Goal: Check status

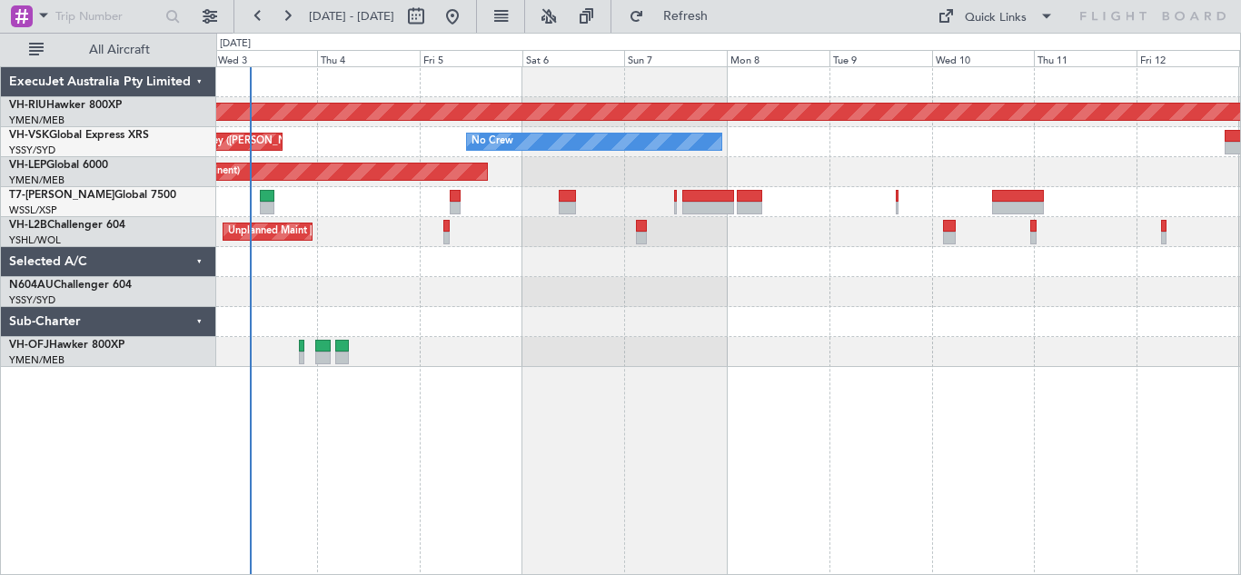
click at [505, 284] on div "Planned Maint [GEOGRAPHIC_DATA] ([GEOGRAPHIC_DATA]) Unplanned Maint Sydney ([PE…" at bounding box center [728, 217] width 1024 height 300
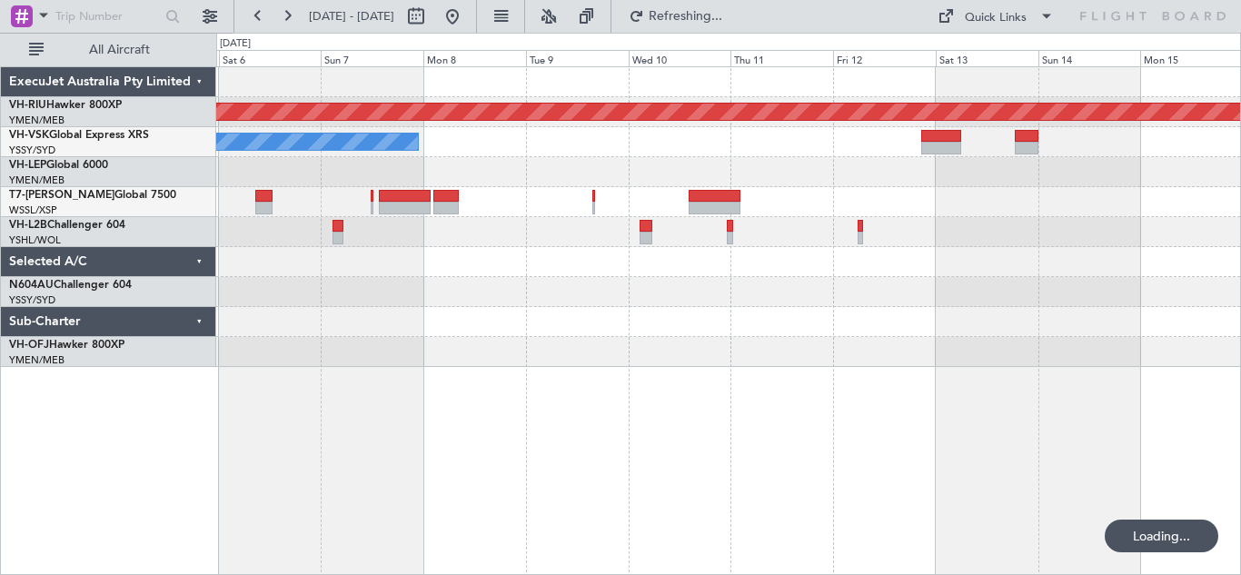
click at [602, 337] on div "Planned Maint [GEOGRAPHIC_DATA] ([GEOGRAPHIC_DATA]) No Crew Unplanned Maint Syd…" at bounding box center [728, 217] width 1024 height 300
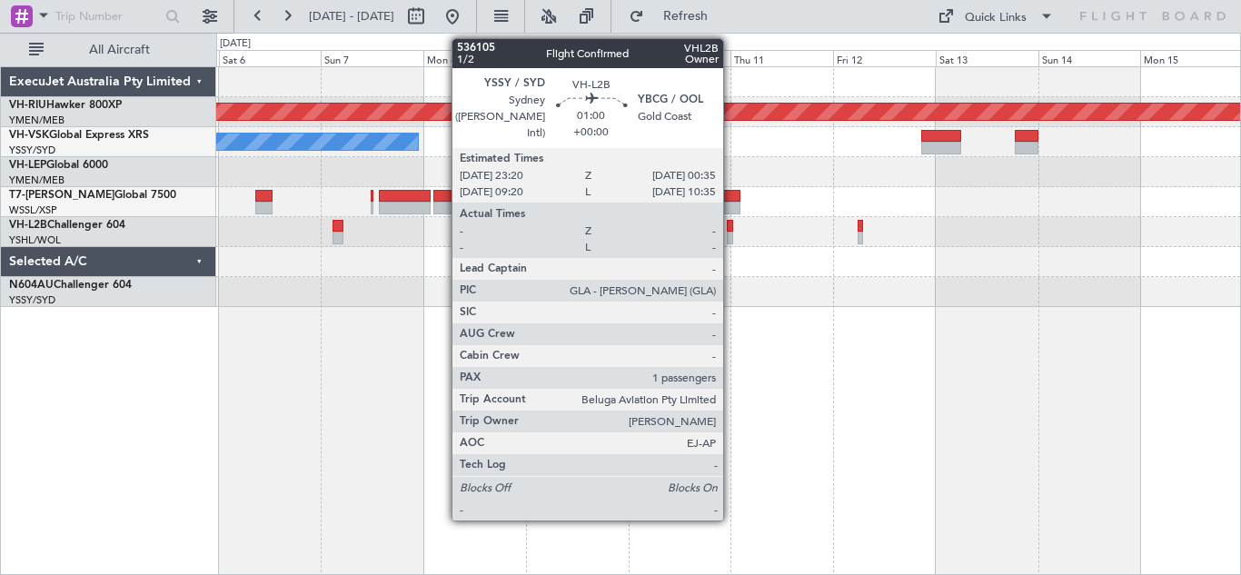
click at [731, 228] on div at bounding box center [729, 226] width 5 height 13
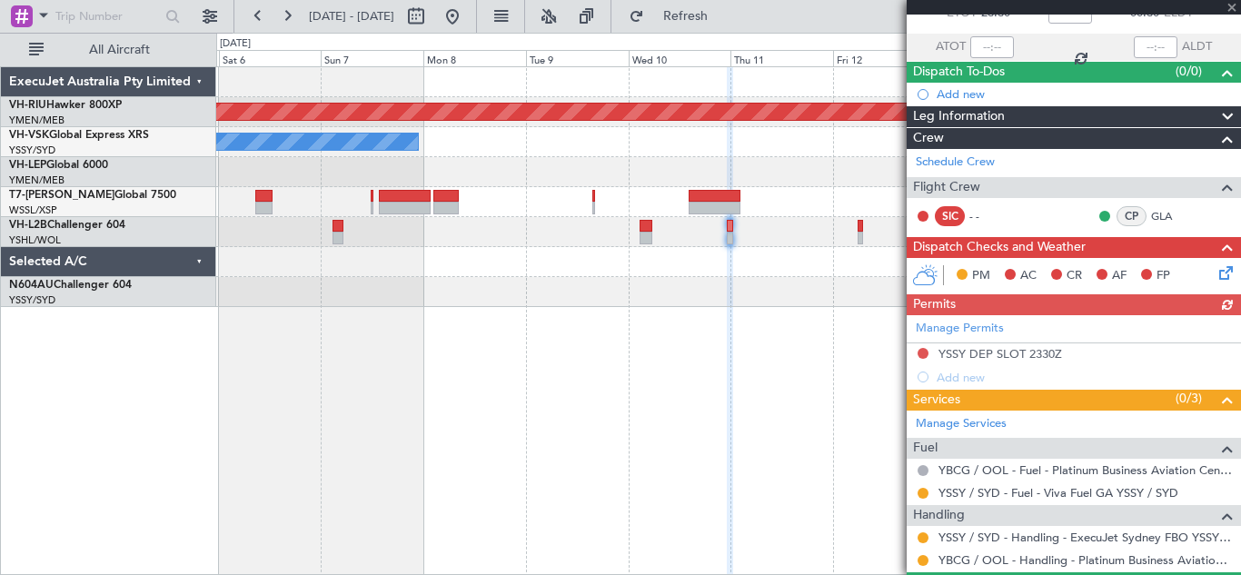
scroll to position [204, 0]
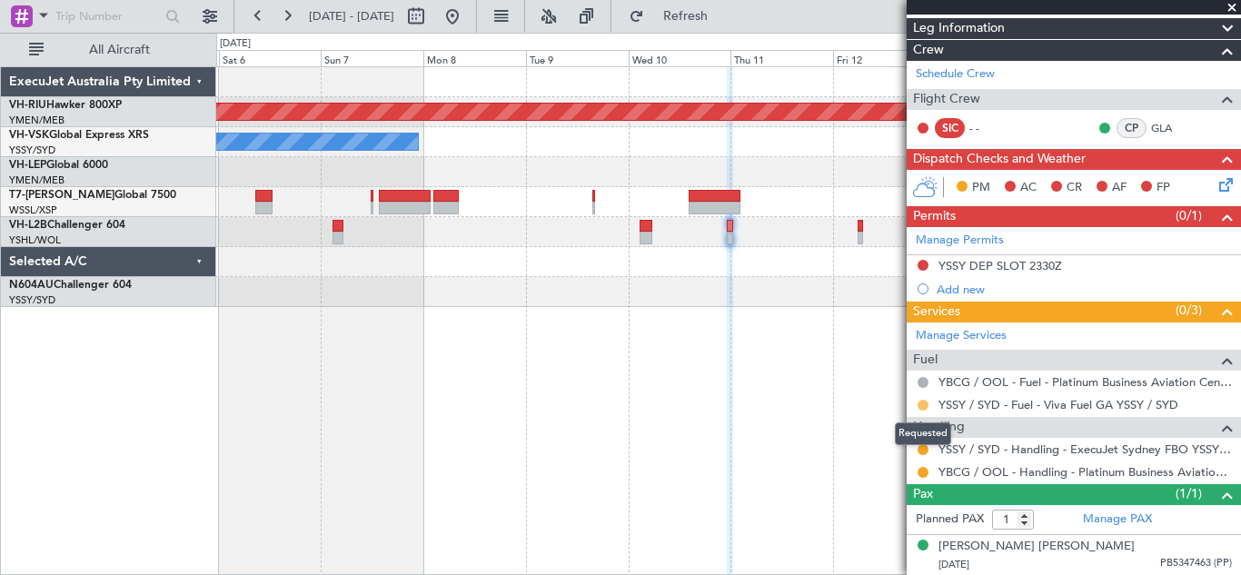
click at [925, 403] on button at bounding box center [923, 405] width 11 height 11
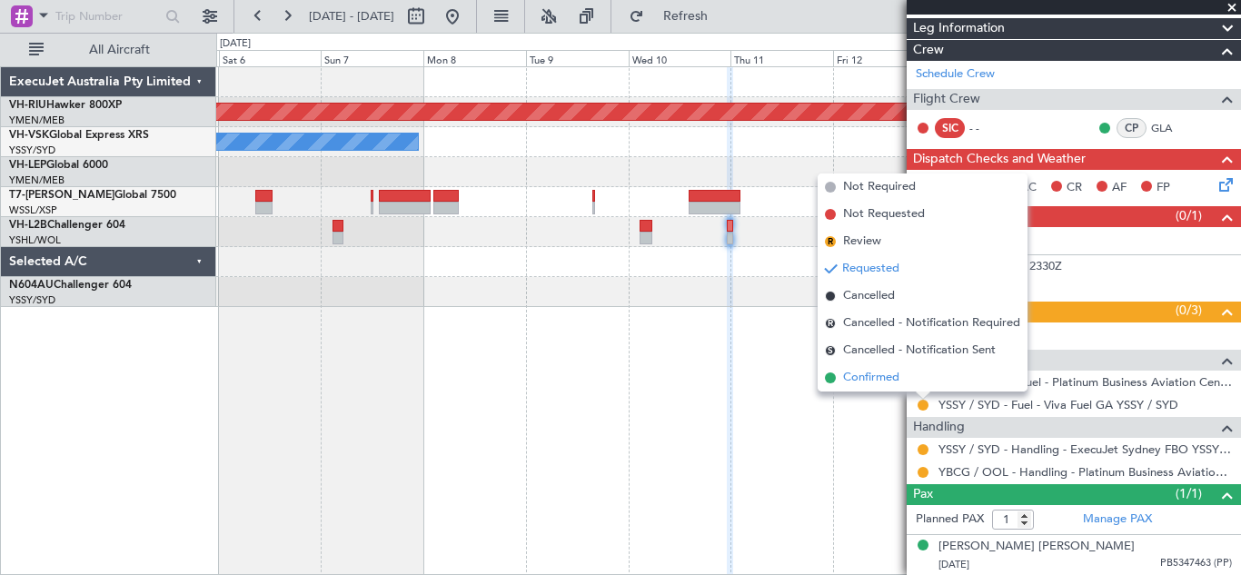
click at [887, 382] on span "Confirmed" at bounding box center [871, 378] width 56 height 18
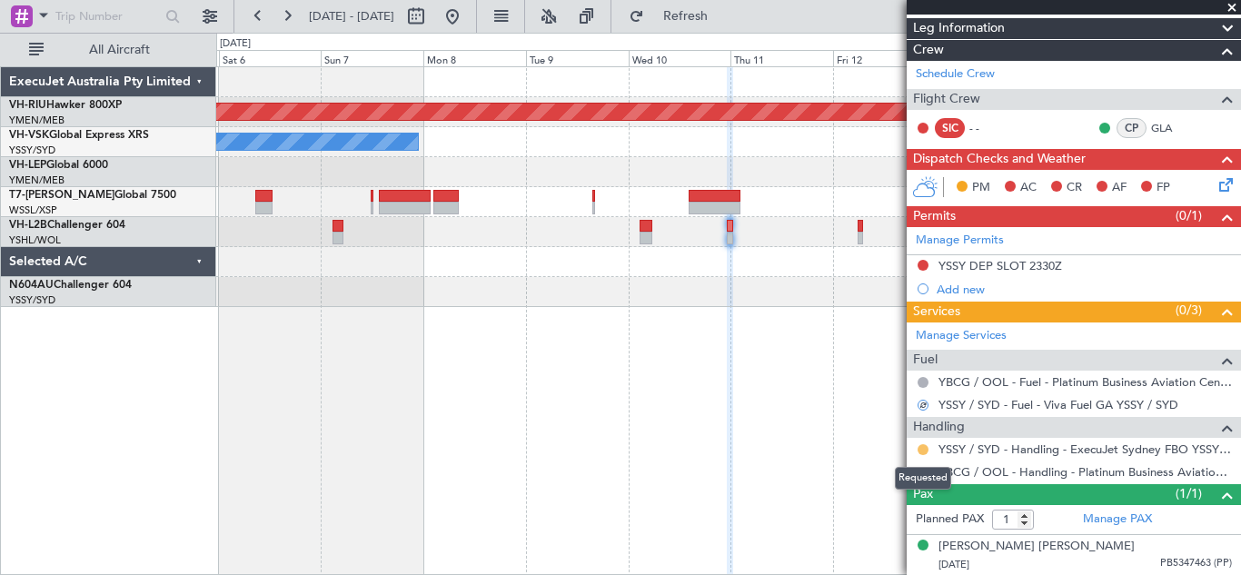
click at [923, 447] on button at bounding box center [923, 449] width 11 height 11
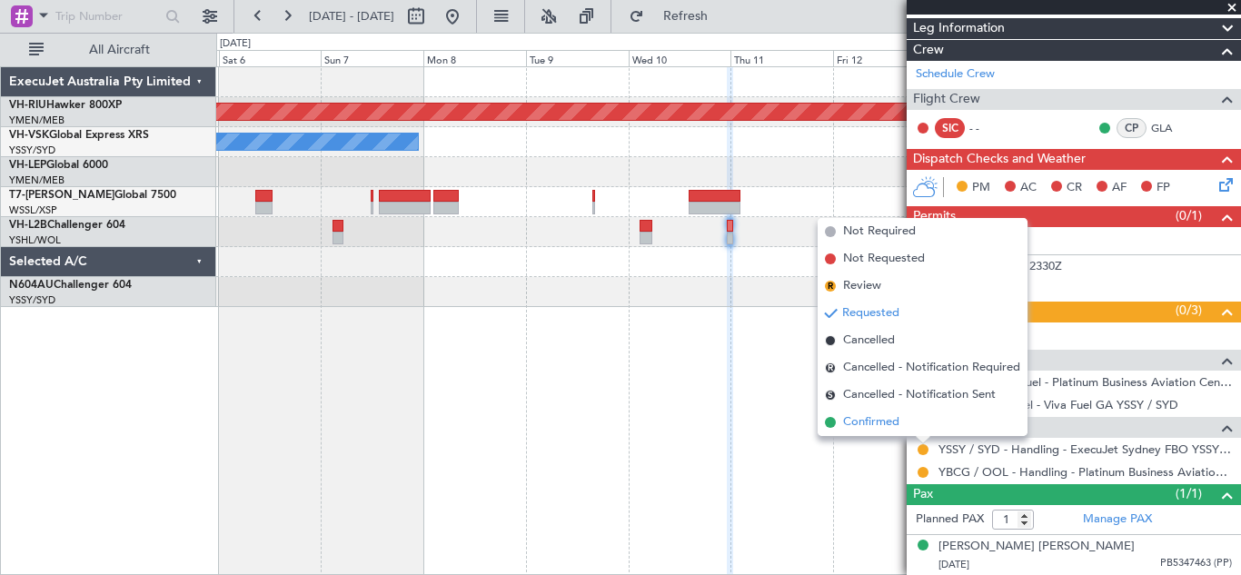
click at [885, 423] on span "Confirmed" at bounding box center [871, 422] width 56 height 18
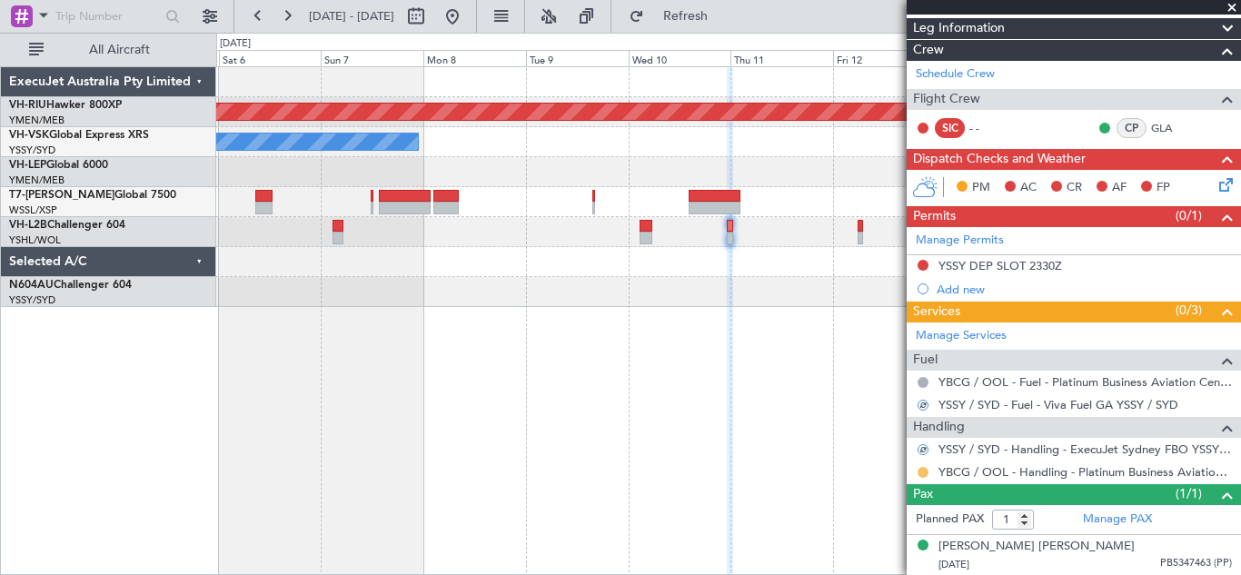
click at [923, 469] on button at bounding box center [923, 472] width 11 height 11
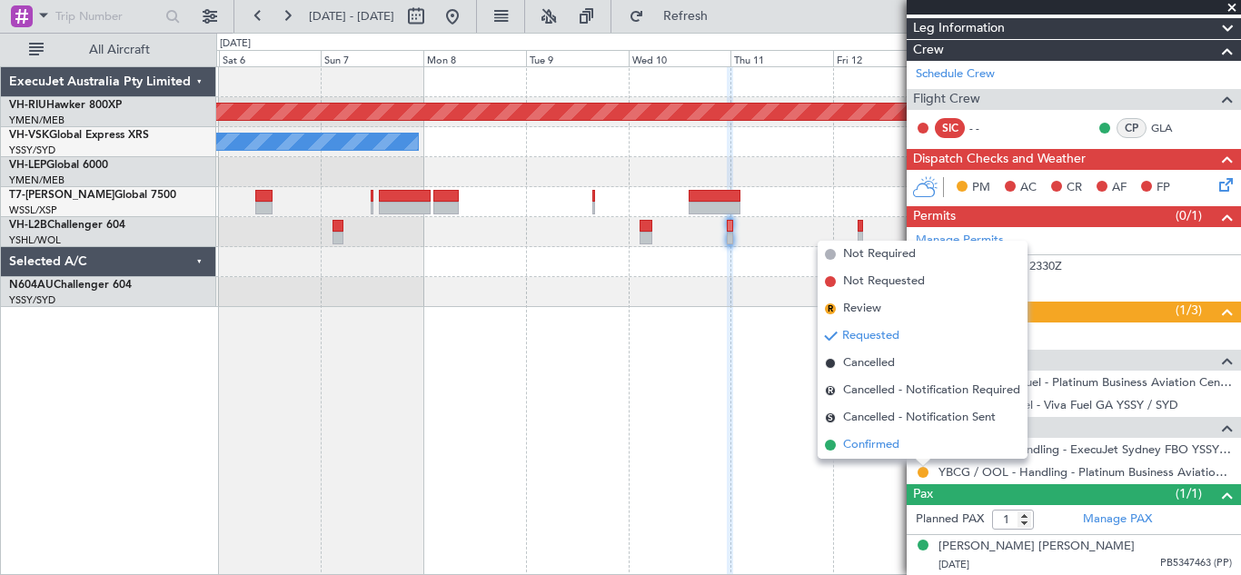
click at [878, 443] on span "Confirmed" at bounding box center [871, 445] width 56 height 18
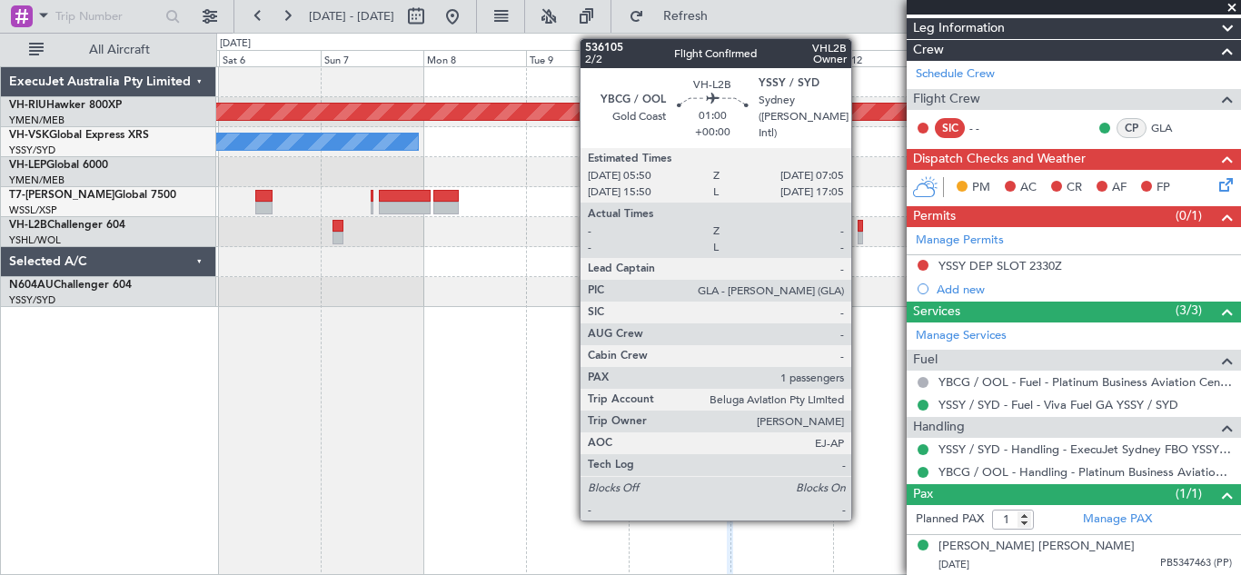
click at [859, 231] on div at bounding box center [860, 226] width 5 height 13
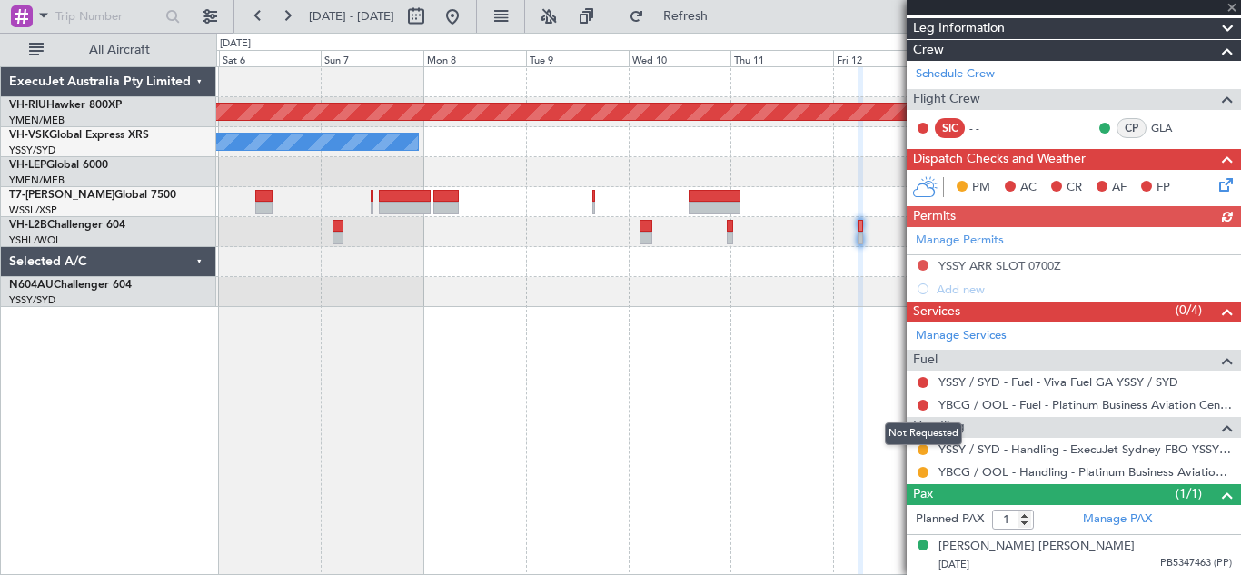
click at [923, 451] on mat-tooltip-component "Not Requested" at bounding box center [923, 434] width 103 height 48
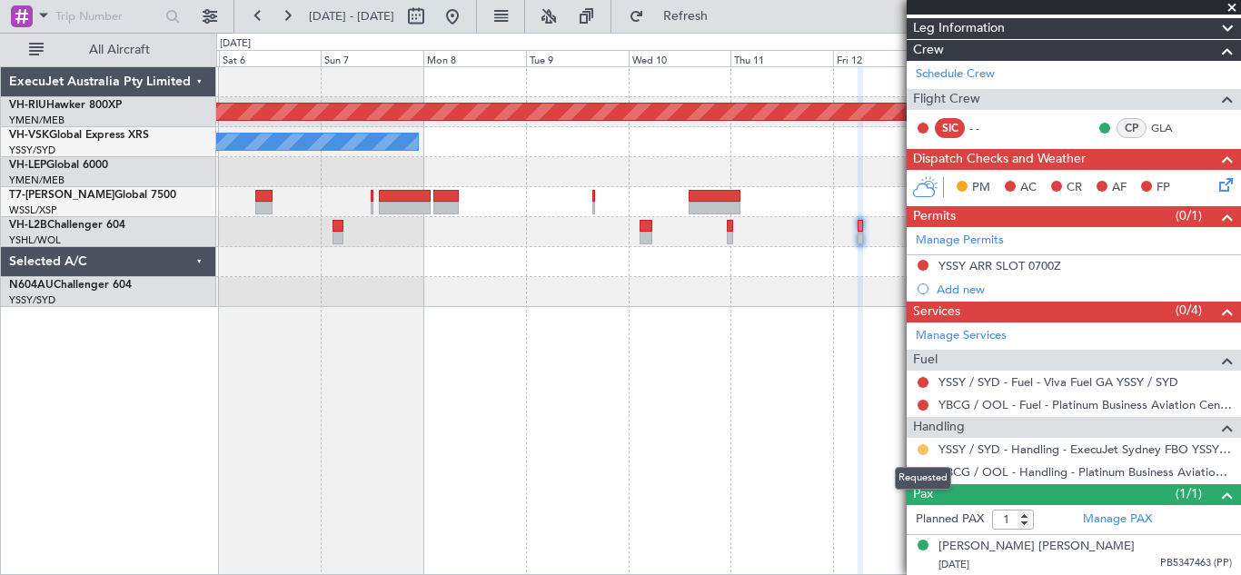
click at [923, 449] on button at bounding box center [923, 449] width 11 height 11
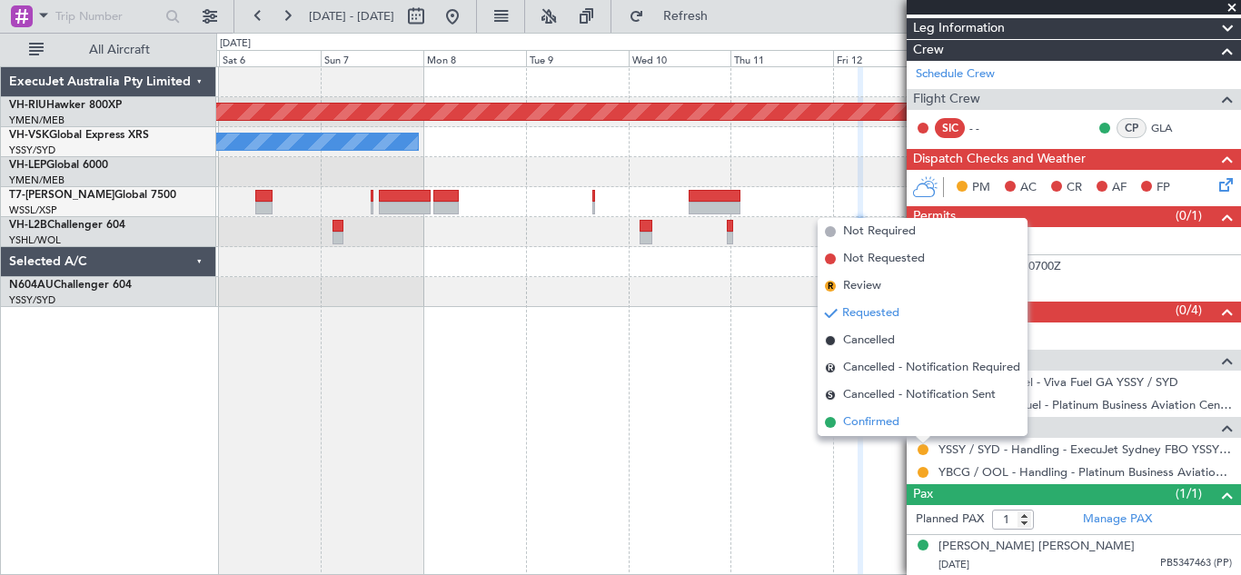
click at [882, 426] on span "Confirmed" at bounding box center [871, 422] width 56 height 18
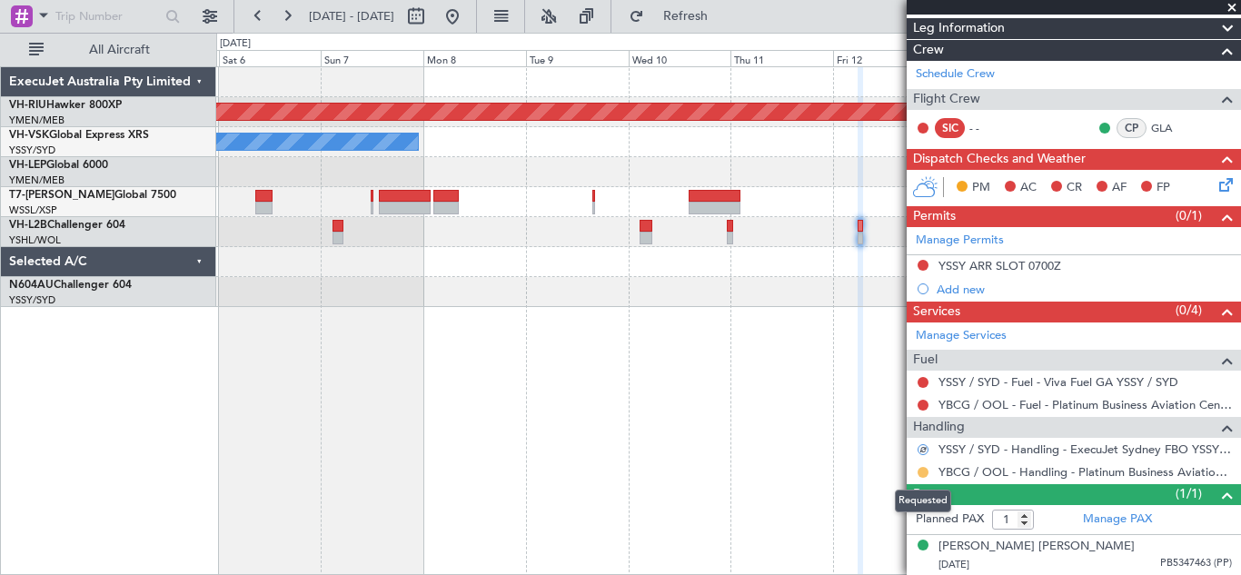
click at [925, 472] on button at bounding box center [923, 472] width 11 height 11
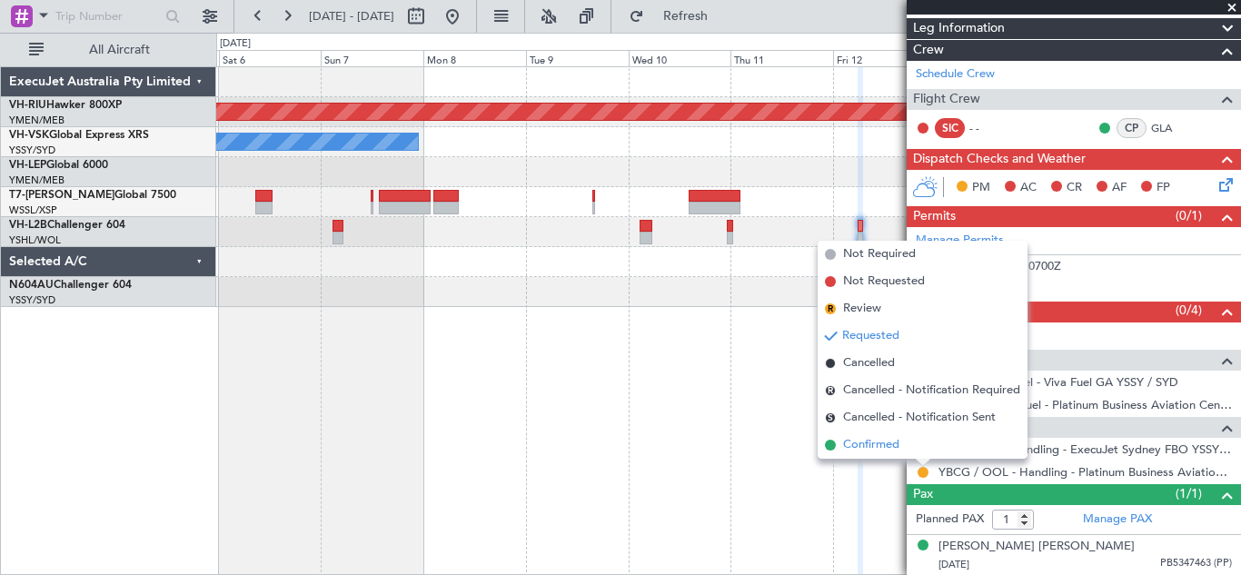
click at [881, 443] on span "Confirmed" at bounding box center [871, 445] width 56 height 18
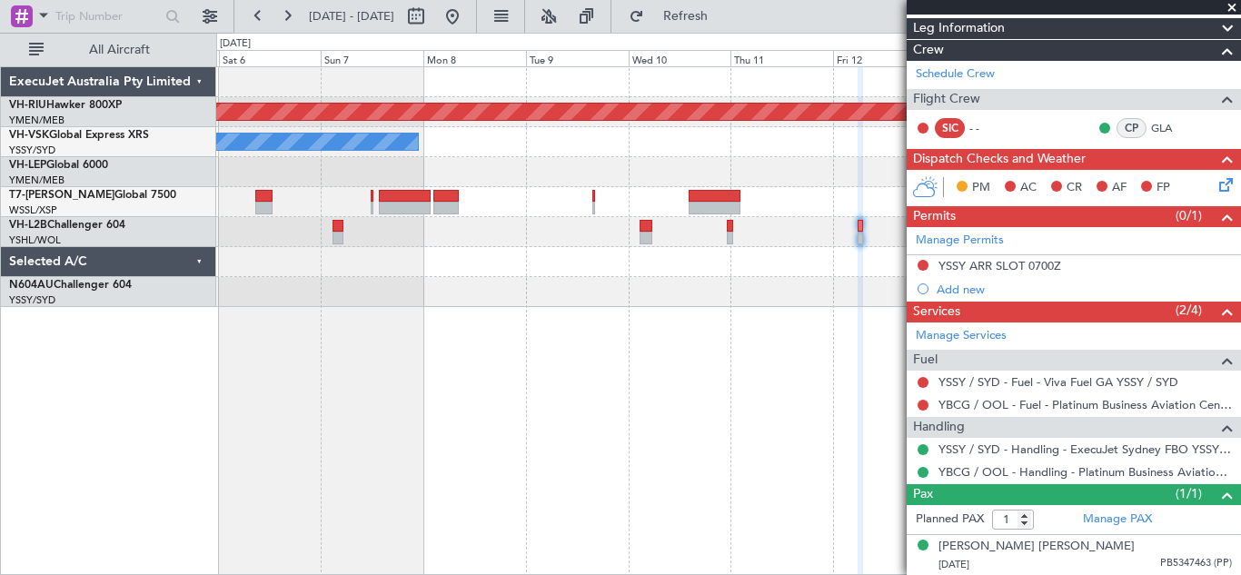
click at [1229, 6] on span at bounding box center [1232, 8] width 18 height 16
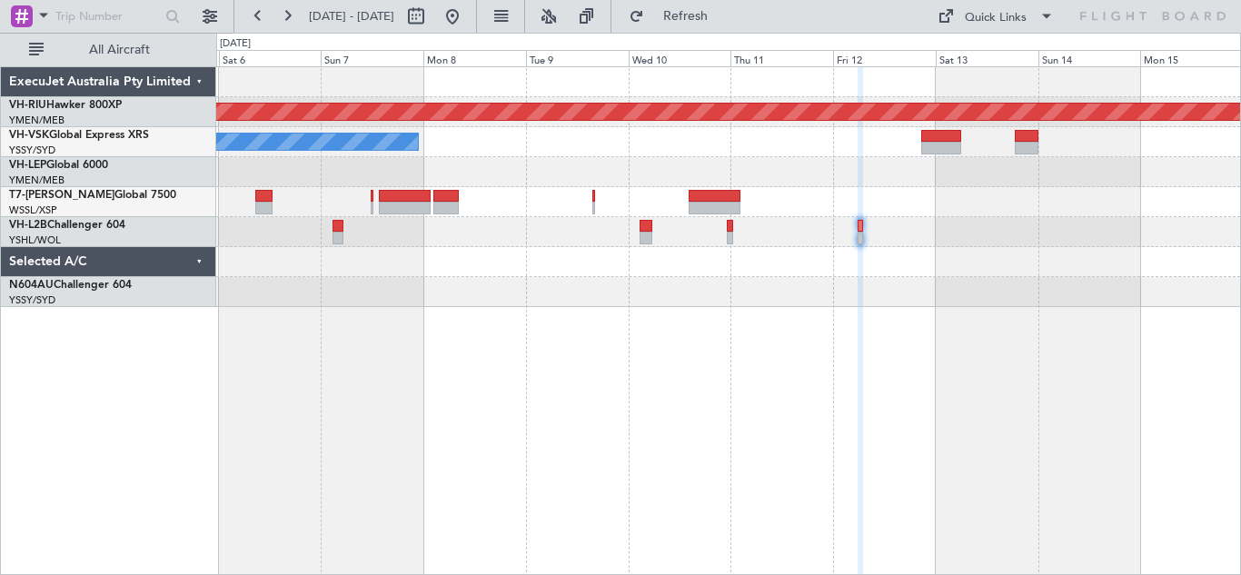
type input "0"
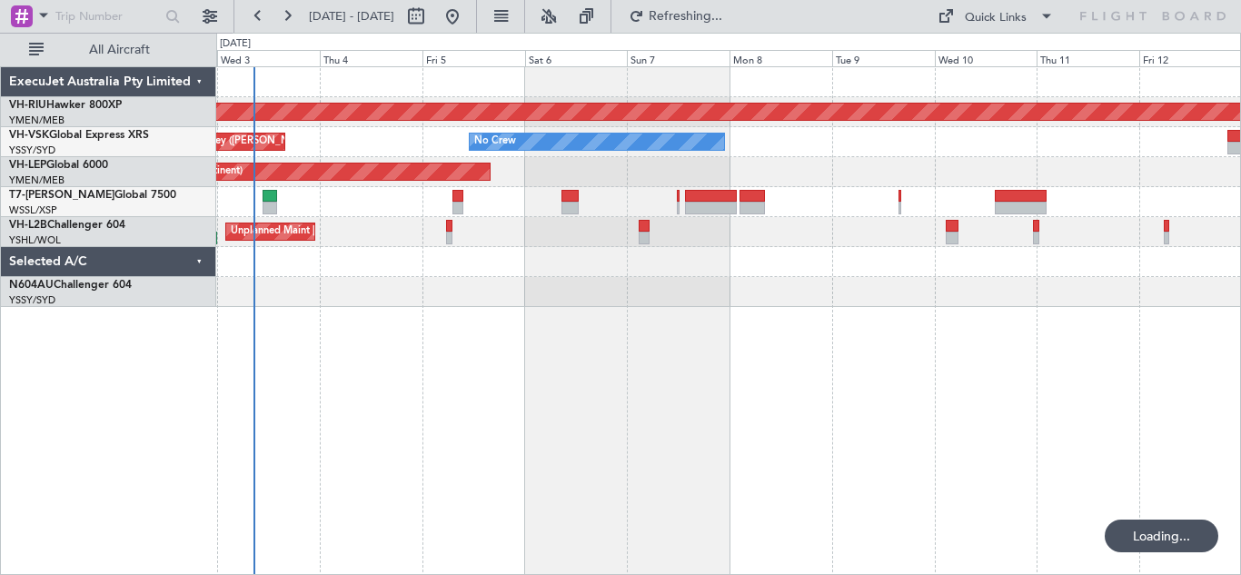
click at [603, 344] on div "Planned Maint [GEOGRAPHIC_DATA] ([GEOGRAPHIC_DATA]) No Crew Unplanned Maint Syd…" at bounding box center [728, 320] width 1025 height 509
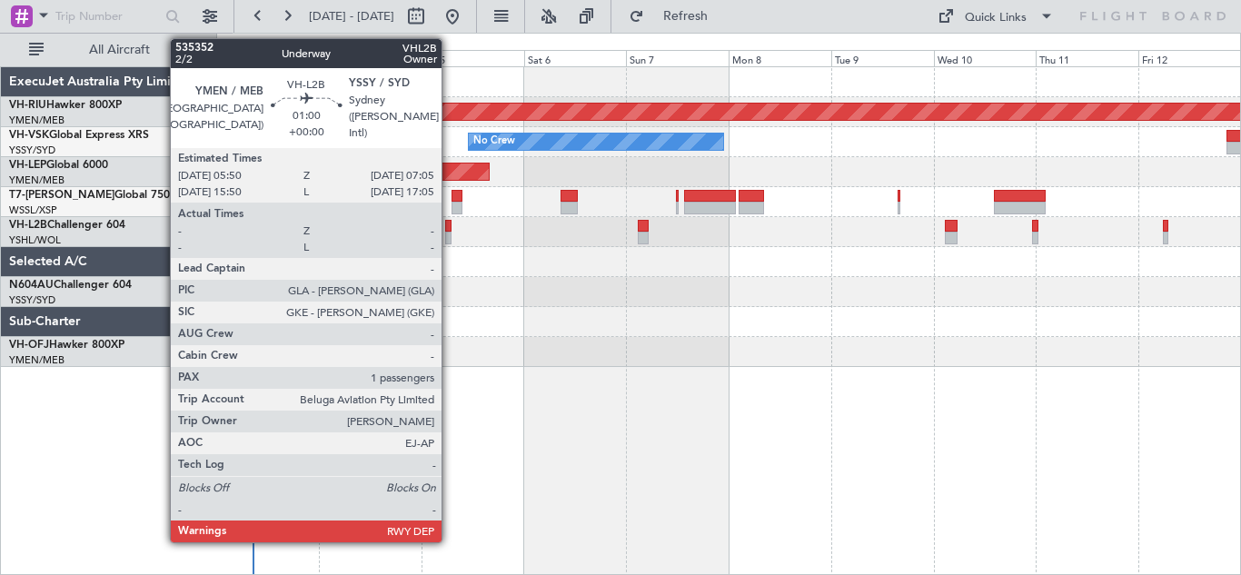
click at [450, 231] on div at bounding box center [447, 226] width 5 height 13
